Goal: Task Accomplishment & Management: Use online tool/utility

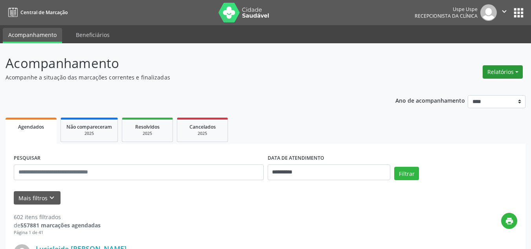
click at [491, 71] on button "Relatórios" at bounding box center [502, 71] width 40 height 13
click at [470, 89] on link "Agendamentos" at bounding box center [480, 88] width 84 height 11
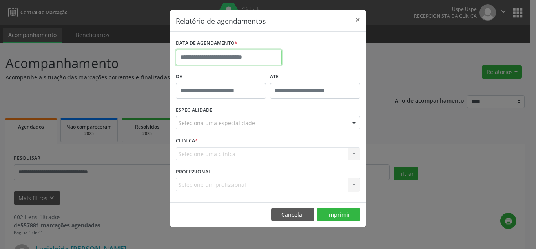
click at [221, 61] on input "text" at bounding box center [229, 57] width 106 height 16
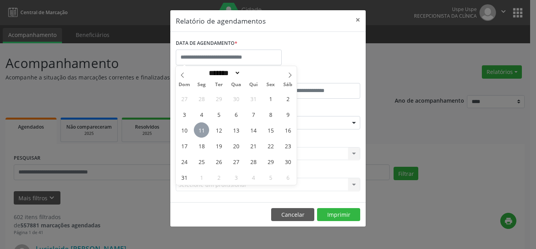
click at [205, 131] on span "11" at bounding box center [201, 129] width 15 height 15
type input "**********"
click at [205, 131] on span "11" at bounding box center [201, 129] width 15 height 15
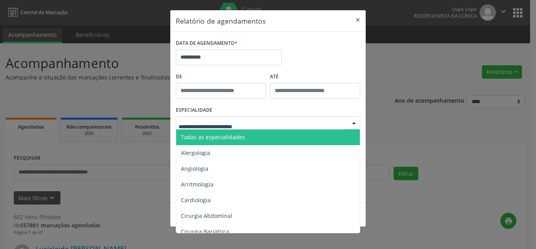
click at [200, 137] on span "Todas as especialidades" at bounding box center [213, 136] width 64 height 7
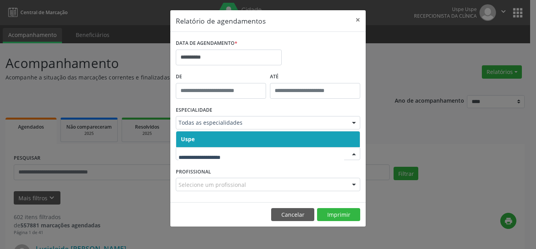
click at [205, 143] on span "Uspe" at bounding box center [268, 139] width 184 height 16
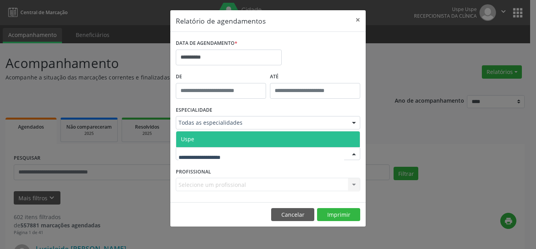
drag, startPoint x: 208, startPoint y: 157, endPoint x: 209, endPoint y: 145, distance: 12.2
click at [209, 141] on span "Uspe" at bounding box center [268, 139] width 184 height 16
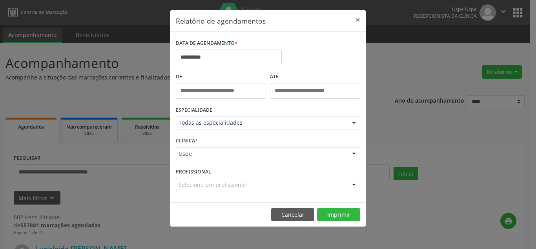
click at [278, 184] on div "Selecione um profissional" at bounding box center [268, 184] width 185 height 13
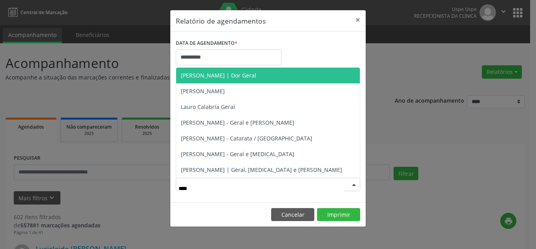
type input "*****"
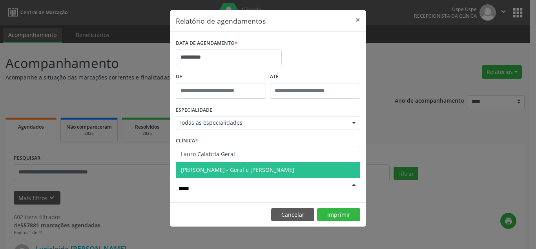
click at [267, 168] on span "[PERSON_NAME] - Geral e [PERSON_NAME]" at bounding box center [237, 169] width 113 height 7
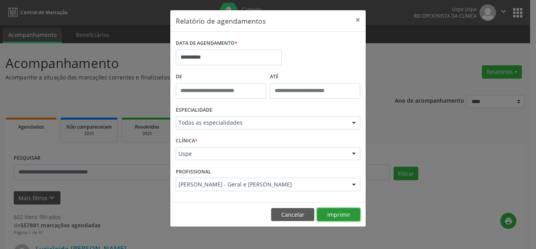
click at [331, 214] on button "Imprimir" at bounding box center [338, 214] width 43 height 13
